Goal: Information Seeking & Learning: Understand process/instructions

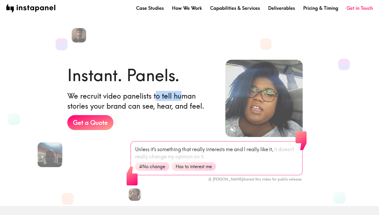
drag, startPoint x: 157, startPoint y: 98, endPoint x: 182, endPoint y: 98, distance: 24.8
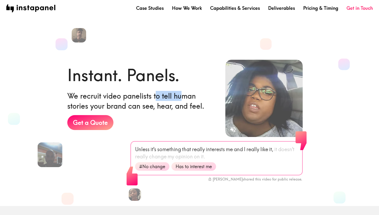
click at [182, 98] on h6 "We recruit video panelists to tell human stories your brand can see, hear, and …" at bounding box center [142, 101] width 150 height 20
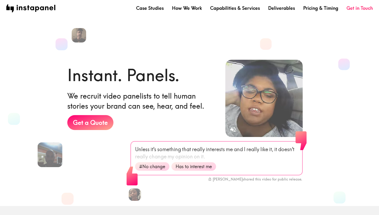
click at [178, 53] on section "Instant. Panels. We recruit video panelists to tell human stories your brand ca…" at bounding box center [185, 107] width 379 height 198
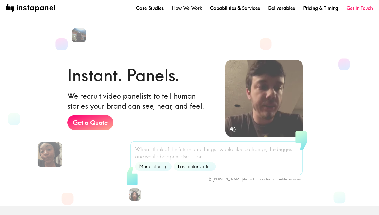
click at [188, 9] on link "How We Work" at bounding box center [187, 8] width 30 height 6
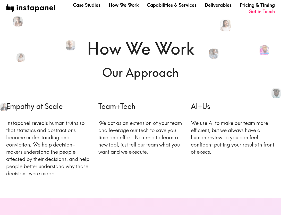
click at [280, 166] on div "How We Work Our Approach Empathy at Scale Instapanel reveals human truths so th…" at bounding box center [140, 115] width 281 height 157
